Goal: Information Seeking & Learning: Find specific fact

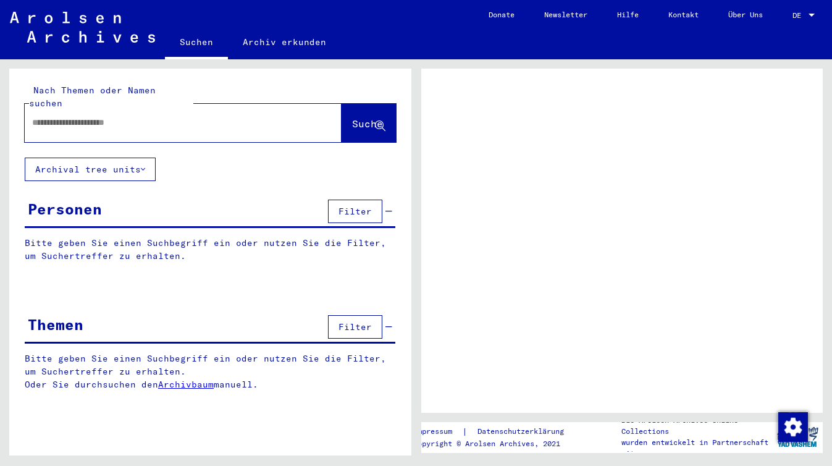
click at [155, 116] on input "text" at bounding box center [172, 122] width 280 height 13
paste input "**********"
type input "**********"
click at [352, 117] on span "Suche" at bounding box center [367, 123] width 31 height 12
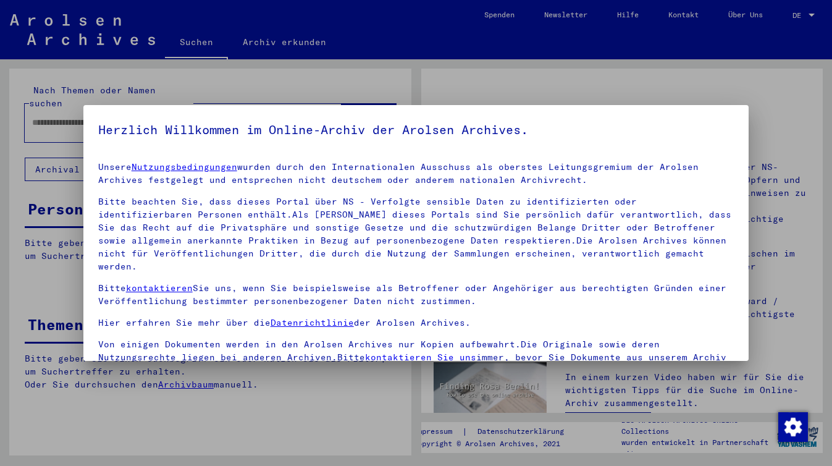
scroll to position [102, 0]
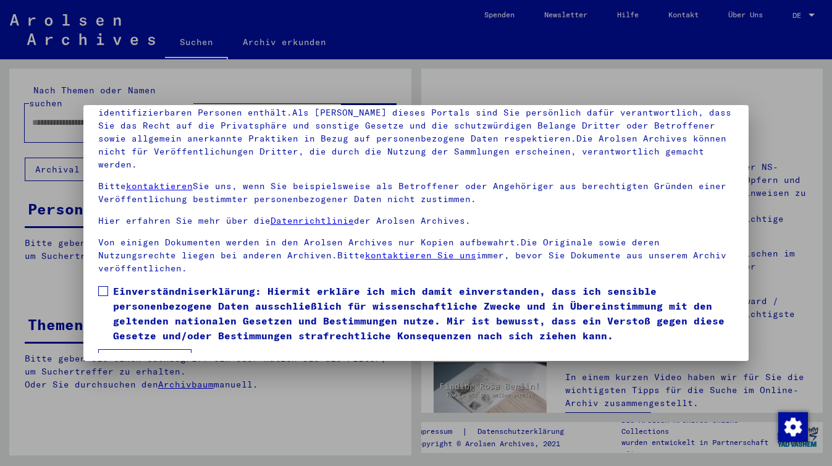
click at [103, 286] on span at bounding box center [103, 291] width 10 height 10
click at [143, 349] on button "Ich stimme zu" at bounding box center [144, 360] width 93 height 23
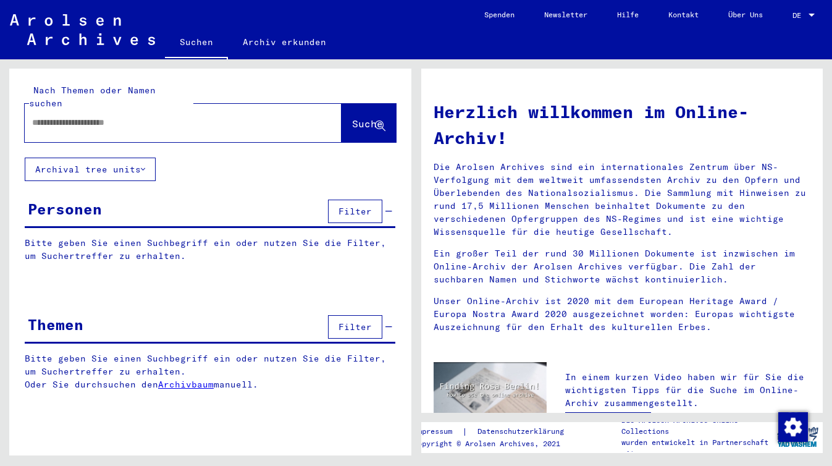
click at [188, 116] on input "text" at bounding box center [168, 122] width 272 height 13
paste input "**********"
type input "**********"
click at [352, 117] on span "Suche" at bounding box center [367, 123] width 31 height 12
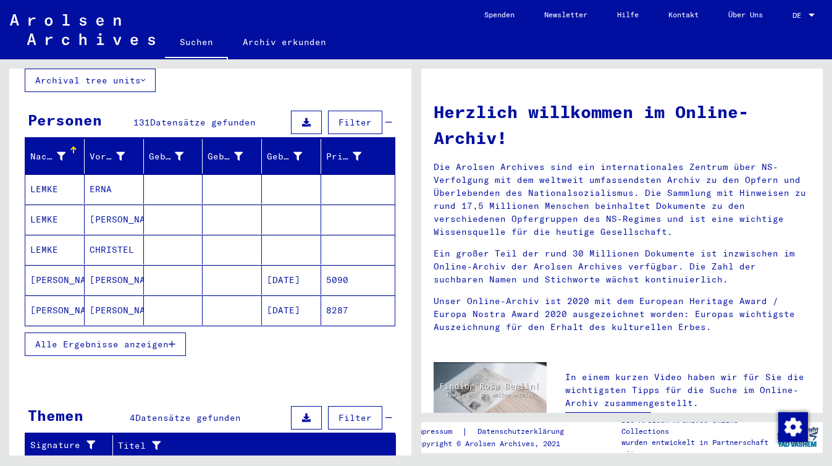
scroll to position [91, 0]
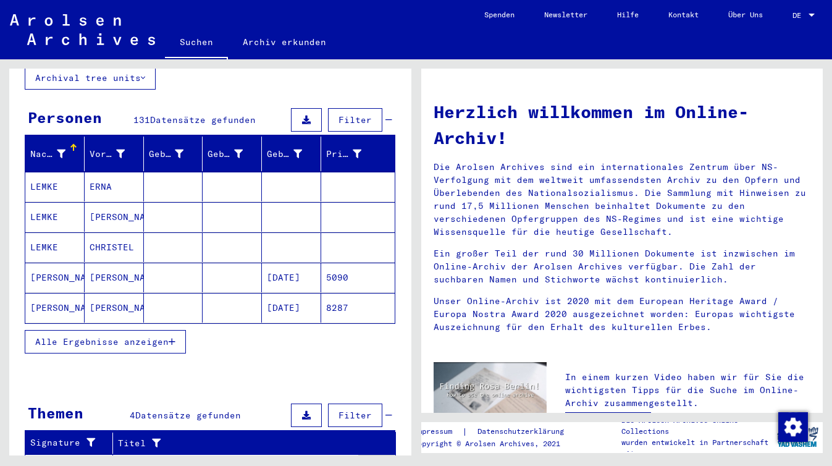
click at [106, 269] on mat-cell "[PERSON_NAME]" at bounding box center [114, 278] width 59 height 30
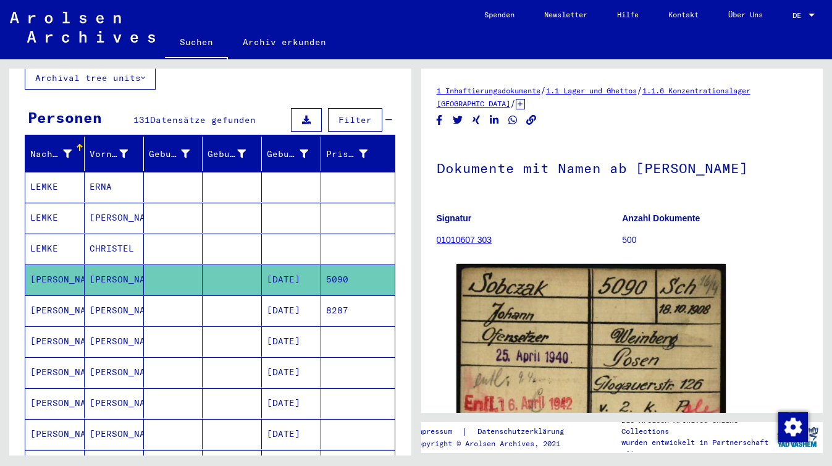
click at [112, 295] on mat-cell "[PERSON_NAME]" at bounding box center [114, 310] width 59 height 30
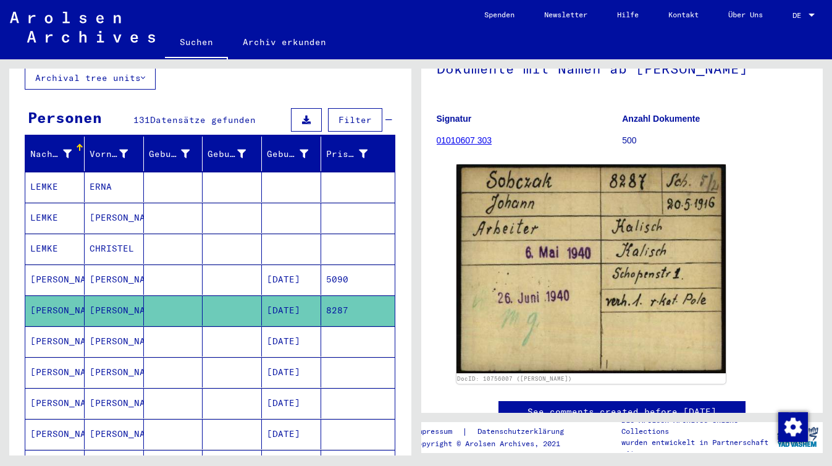
scroll to position [109, 0]
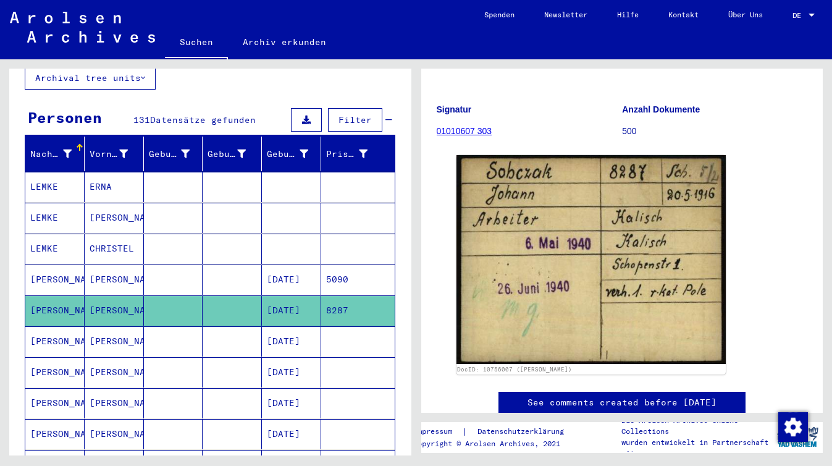
click at [112, 330] on mat-cell "[PERSON_NAME]" at bounding box center [114, 341] width 59 height 30
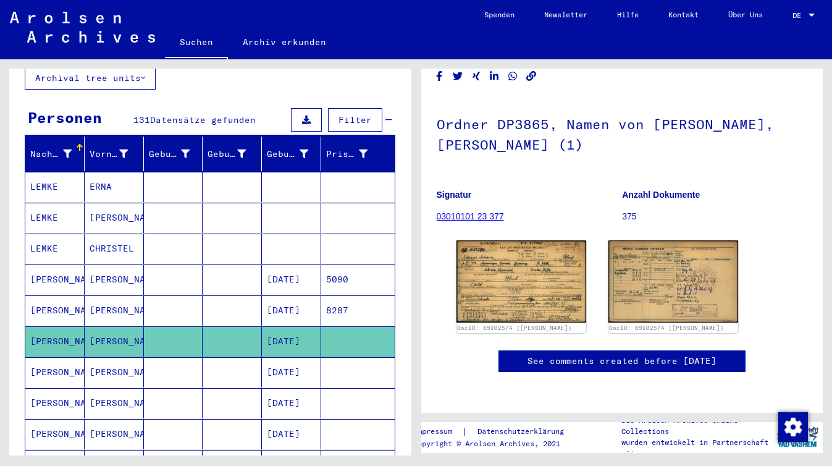
scroll to position [81, 0]
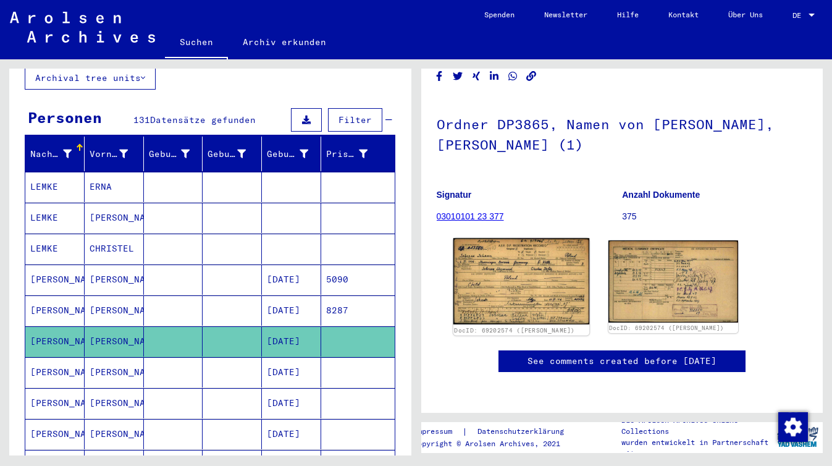
click at [538, 263] on img at bounding box center [521, 281] width 137 height 86
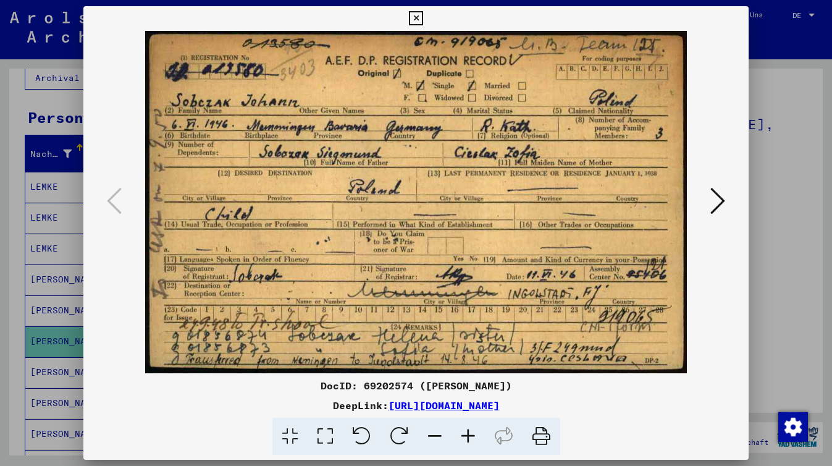
click at [417, 16] on icon at bounding box center [416, 18] width 14 height 15
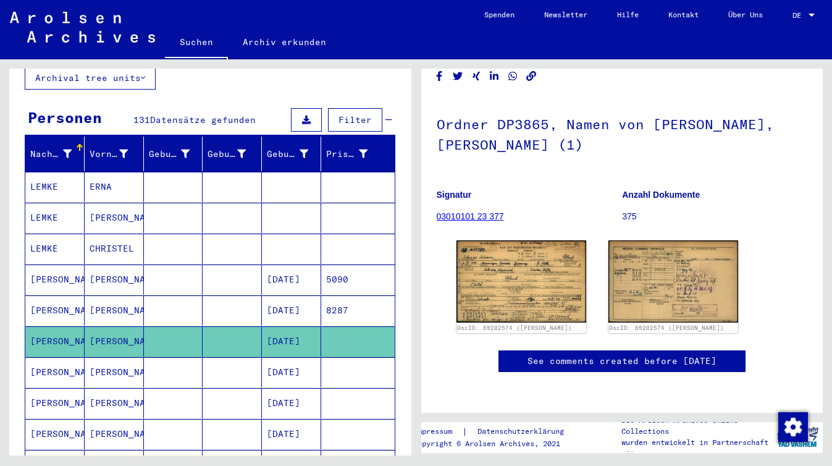
click at [54, 361] on mat-cell "[PERSON_NAME]" at bounding box center [54, 372] width 59 height 30
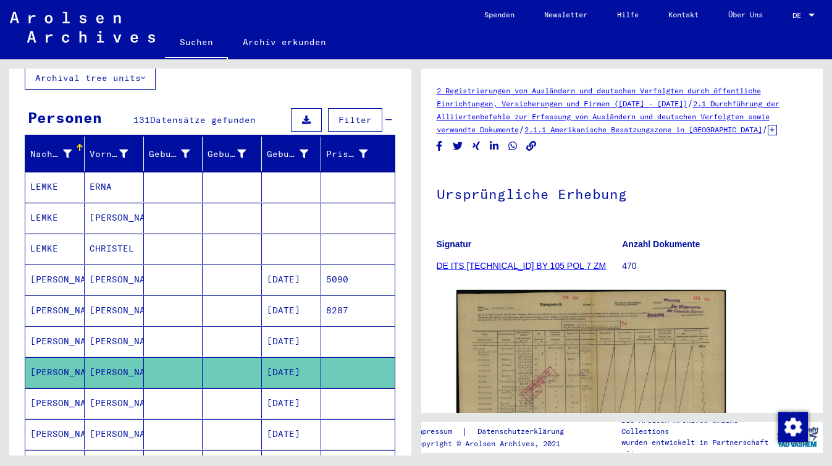
click at [62, 360] on mat-cell "[PERSON_NAME]" at bounding box center [54, 372] width 59 height 30
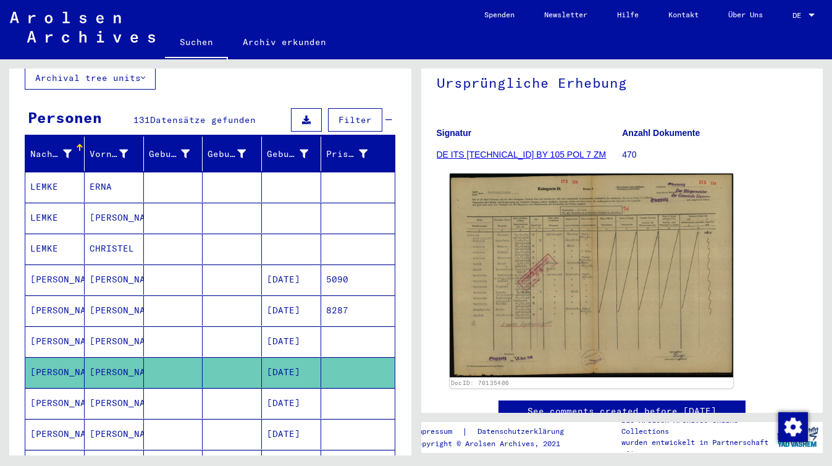
scroll to position [115, 0]
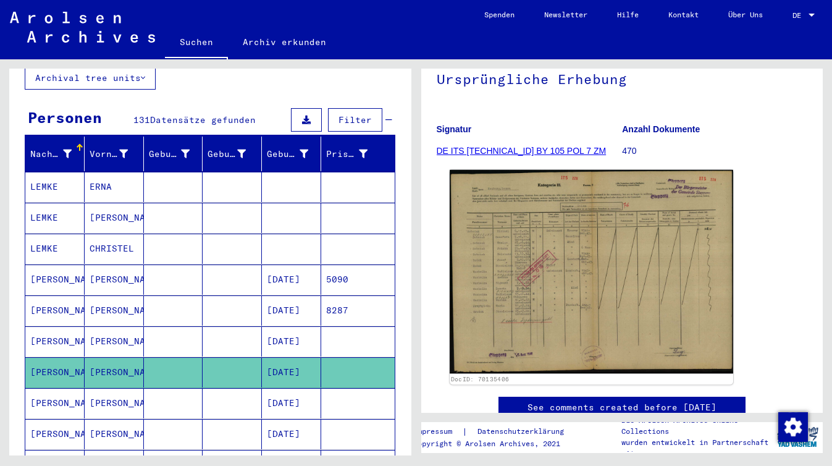
click at [545, 301] on img at bounding box center [591, 272] width 283 height 204
